Goal: Task Accomplishment & Management: Manage account settings

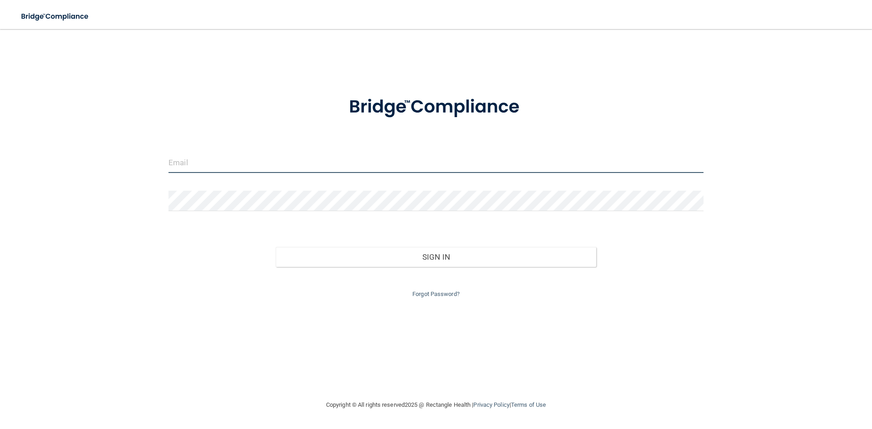
click at [187, 165] on input "email" at bounding box center [435, 163] width 535 height 20
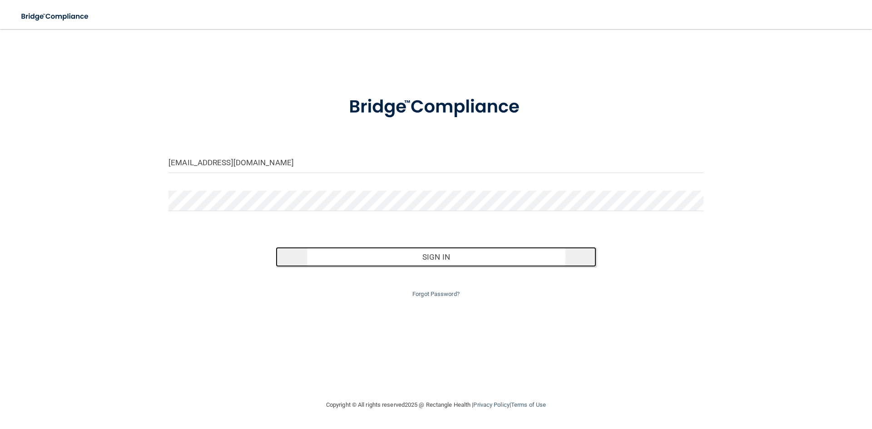
click at [414, 258] on button "Sign In" at bounding box center [436, 257] width 321 height 20
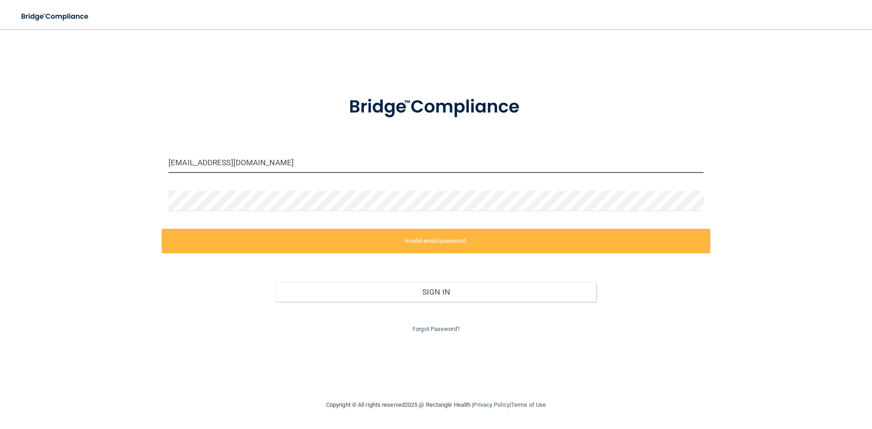
click at [185, 162] on input "[EMAIL_ADDRESS][DOMAIN_NAME]" at bounding box center [435, 163] width 535 height 20
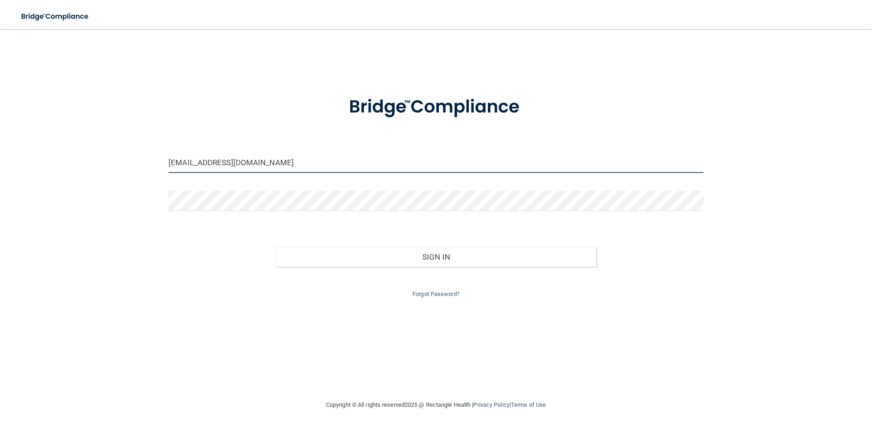
click at [216, 166] on input "[EMAIL_ADDRESS][DOMAIN_NAME]" at bounding box center [435, 163] width 535 height 20
type input "[EMAIL_ADDRESS][DOMAIN_NAME]"
drag, startPoint x: 421, startPoint y: 229, endPoint x: 417, endPoint y: 226, distance: 4.9
click at [418, 227] on form "[EMAIL_ADDRESS][DOMAIN_NAME] Invalid email/password. You don't have permission …" at bounding box center [435, 192] width 535 height 216
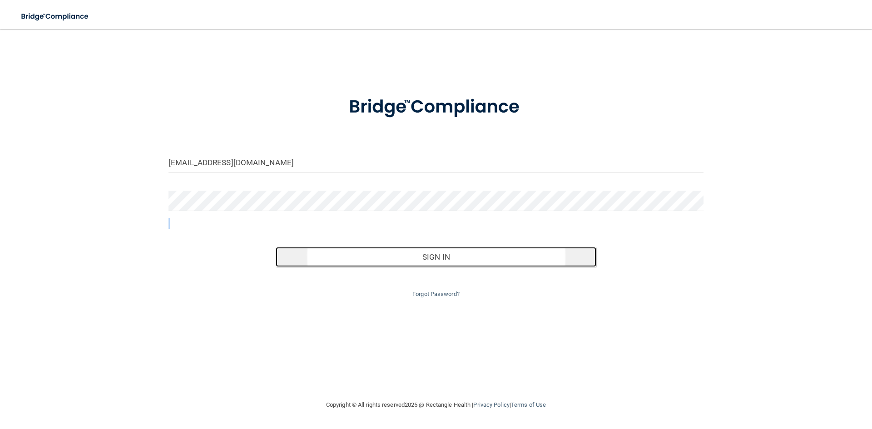
click at [404, 257] on button "Sign In" at bounding box center [436, 257] width 321 height 20
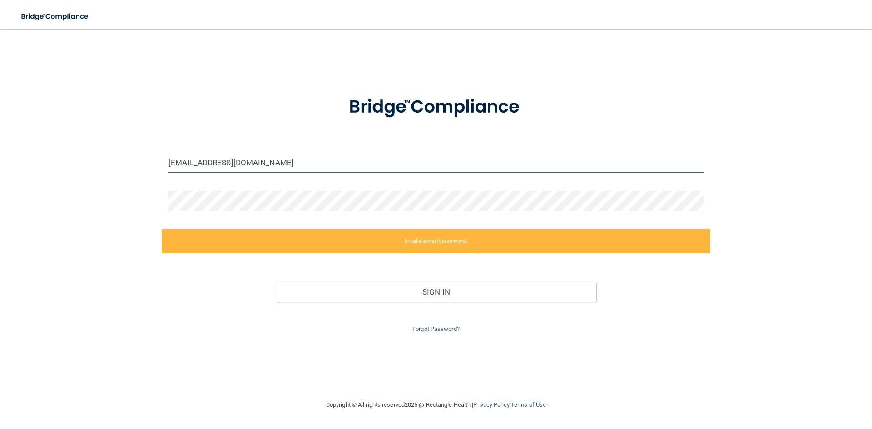
click at [187, 163] on input "[EMAIL_ADDRESS][DOMAIN_NAME]" at bounding box center [435, 163] width 535 height 20
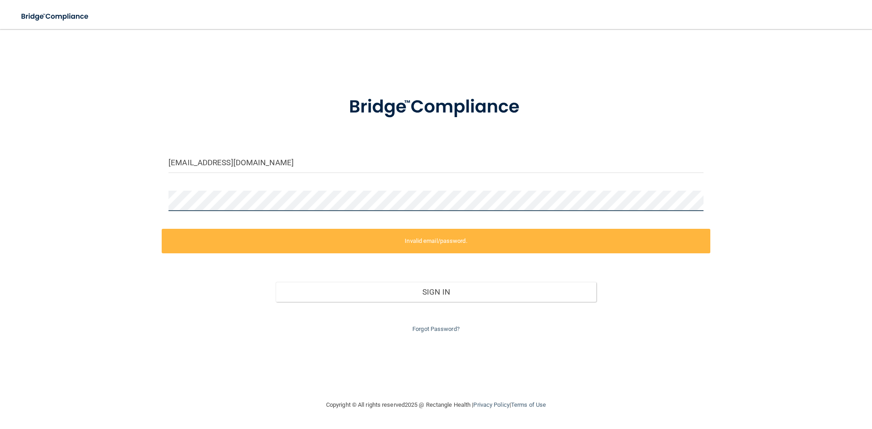
click at [165, 209] on div at bounding box center [436, 204] width 548 height 27
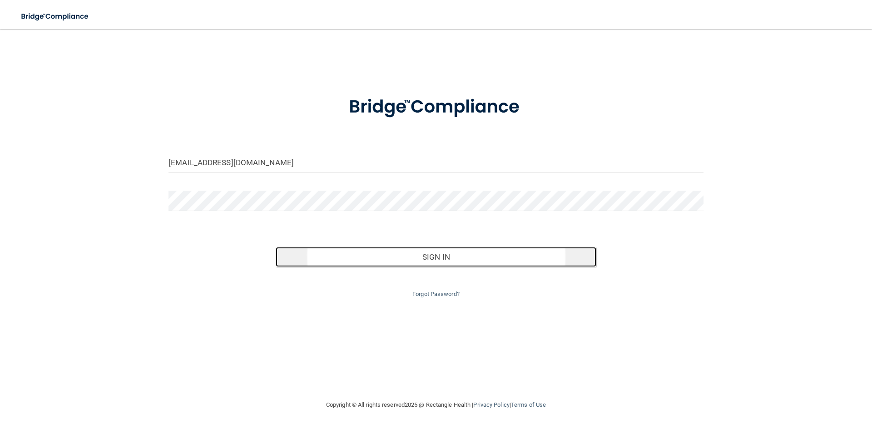
click at [388, 253] on button "Sign In" at bounding box center [436, 257] width 321 height 20
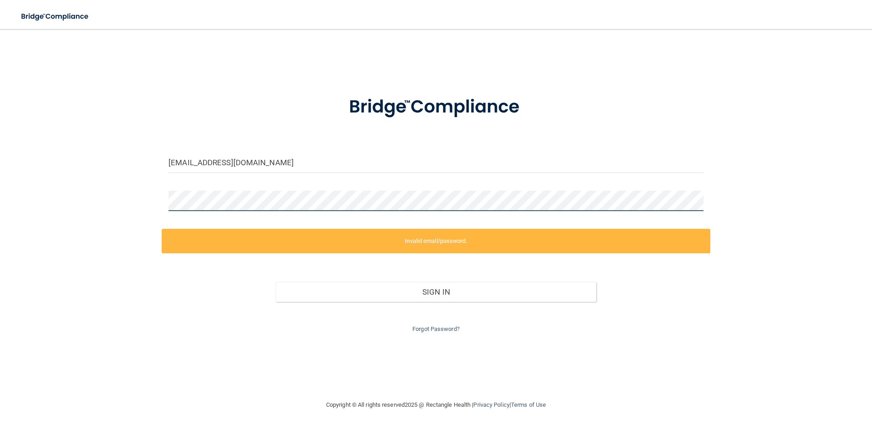
click at [154, 209] on div "[EMAIL_ADDRESS][DOMAIN_NAME] Invalid email/password. You don't have permission …" at bounding box center [435, 214] width 835 height 352
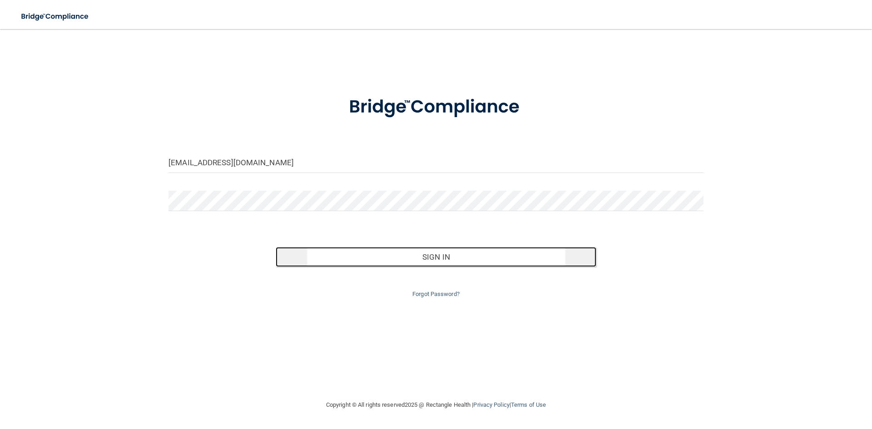
click at [390, 257] on button "Sign In" at bounding box center [436, 257] width 321 height 20
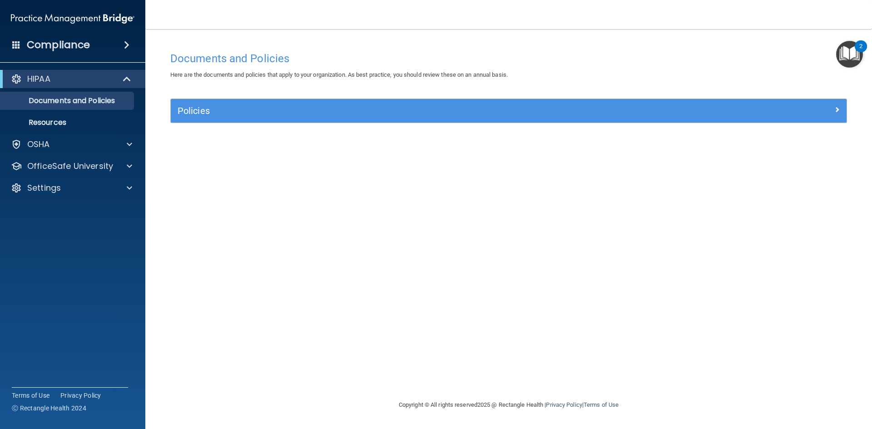
click at [465, 328] on div "Documents and Policies Here are the documents and policies that apply to your o…" at bounding box center [508, 223] width 690 height 352
click at [126, 42] on span at bounding box center [126, 45] width 5 height 11
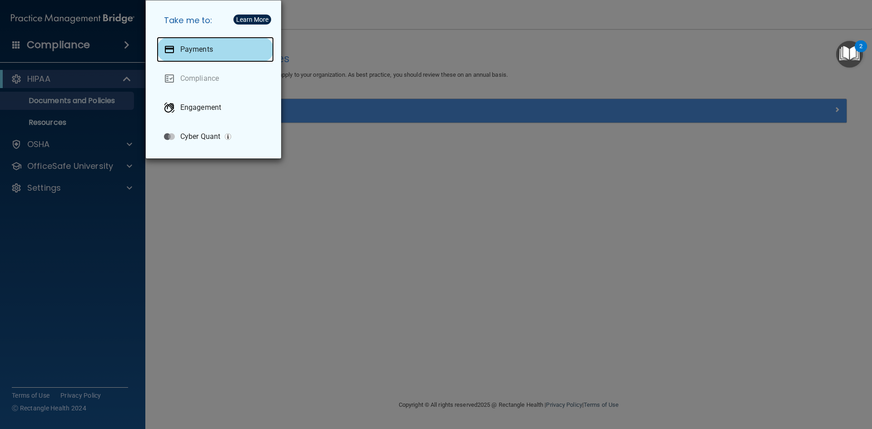
click at [193, 47] on p "Payments" at bounding box center [196, 49] width 33 height 9
click at [489, 182] on div "Take me to: Payments Compliance Engagement Cyber Quant" at bounding box center [436, 214] width 872 height 429
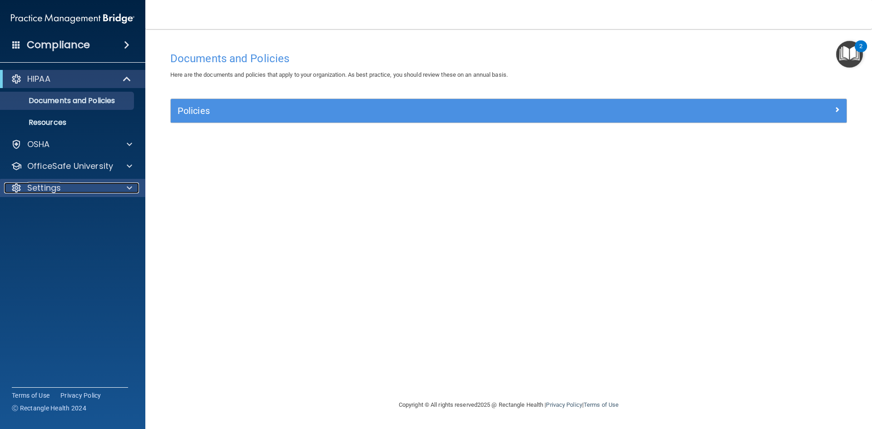
click at [132, 186] on span at bounding box center [129, 188] width 5 height 11
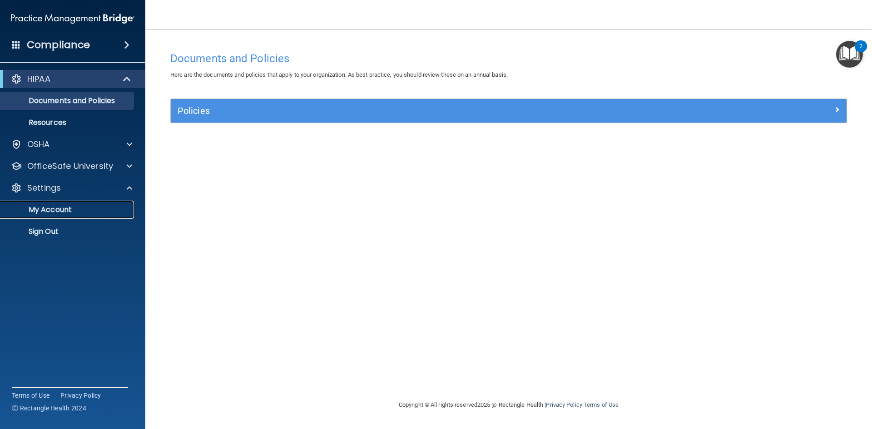
click at [93, 212] on p "My Account" at bounding box center [68, 209] width 124 height 9
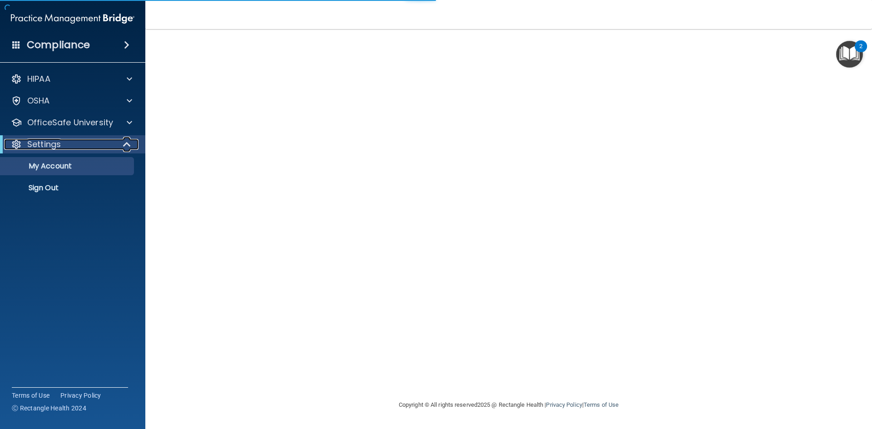
click at [130, 143] on span at bounding box center [128, 144] width 8 height 11
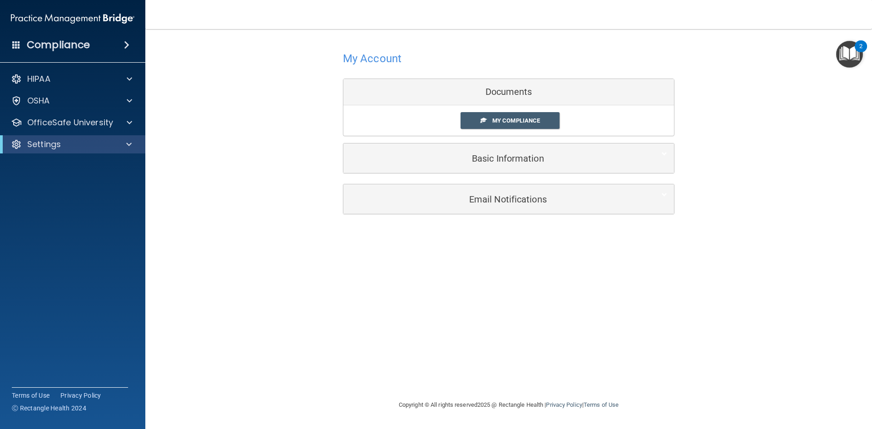
click at [124, 46] on span at bounding box center [126, 45] width 5 height 11
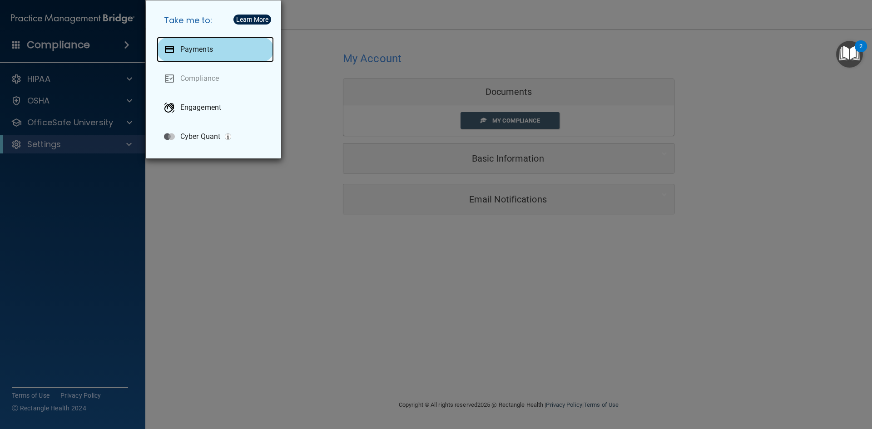
click at [197, 49] on p "Payments" at bounding box center [196, 49] width 33 height 9
click at [259, 218] on div "Take me to: Payments Compliance Engagement Cyber Quant" at bounding box center [436, 214] width 872 height 429
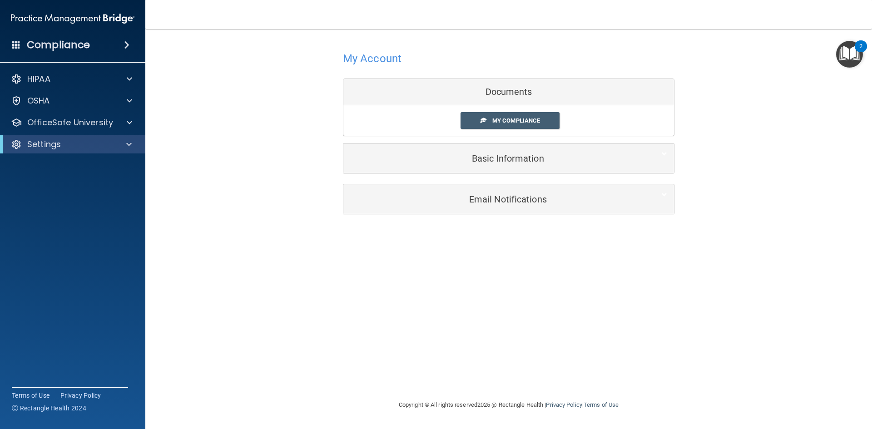
click at [124, 46] on span at bounding box center [126, 45] width 5 height 11
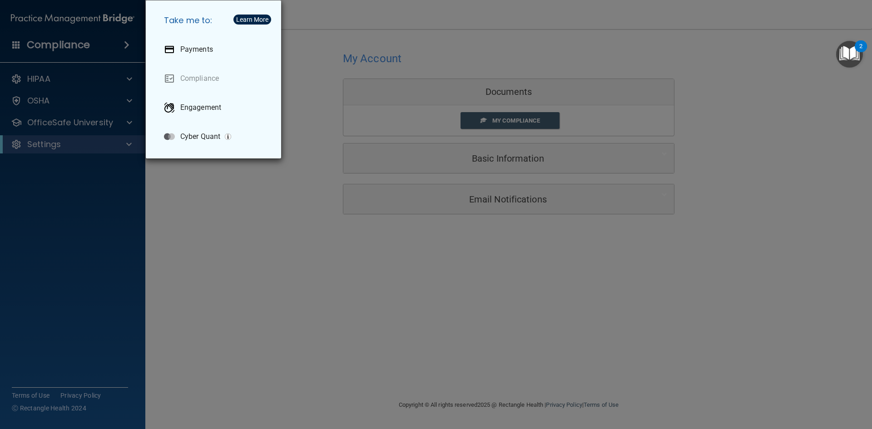
click at [124, 46] on div "Take me to: Payments Compliance Engagement Cyber Quant" at bounding box center [436, 214] width 872 height 429
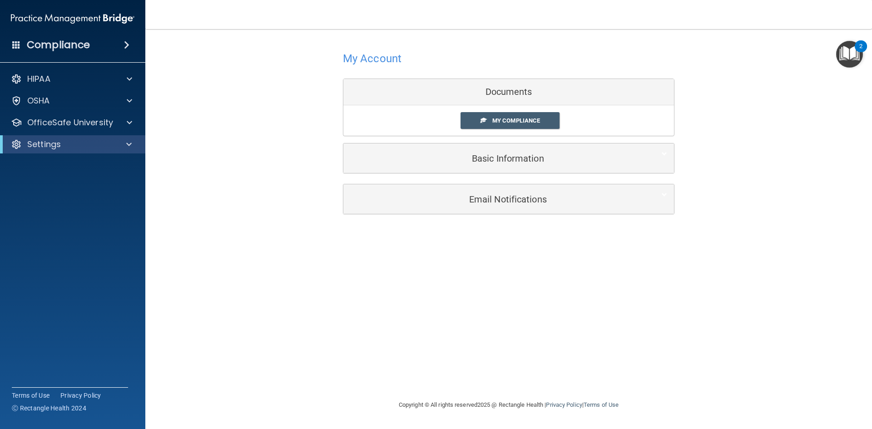
click at [250, 166] on div "My Account Documents My Compliance My Compliance My BAA Basic Information Full …" at bounding box center [508, 131] width 690 height 187
click at [126, 143] on span at bounding box center [128, 144] width 5 height 11
click at [126, 143] on span at bounding box center [128, 144] width 8 height 11
click at [271, 206] on div "My Account Documents My Compliance My Compliance My BAA Basic Information Full …" at bounding box center [508, 131] width 690 height 187
